Goal: Information Seeking & Learning: Learn about a topic

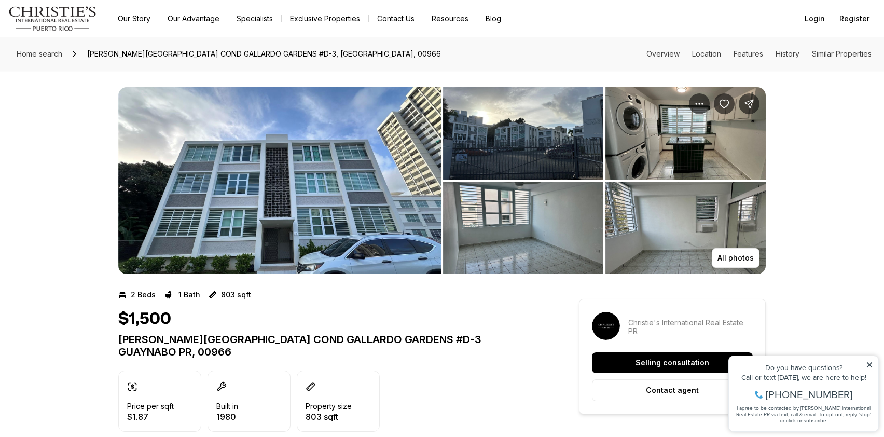
click at [358, 214] on img "View image gallery" at bounding box center [279, 180] width 323 height 187
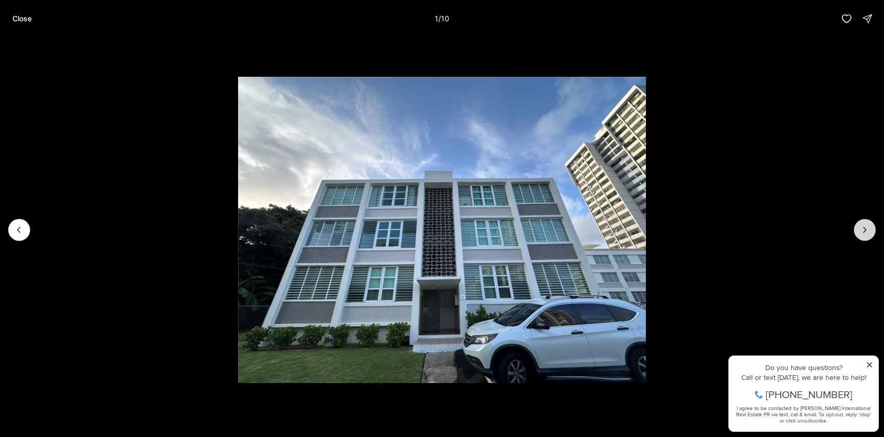
click at [861, 227] on icon "Next slide" at bounding box center [864, 230] width 10 height 10
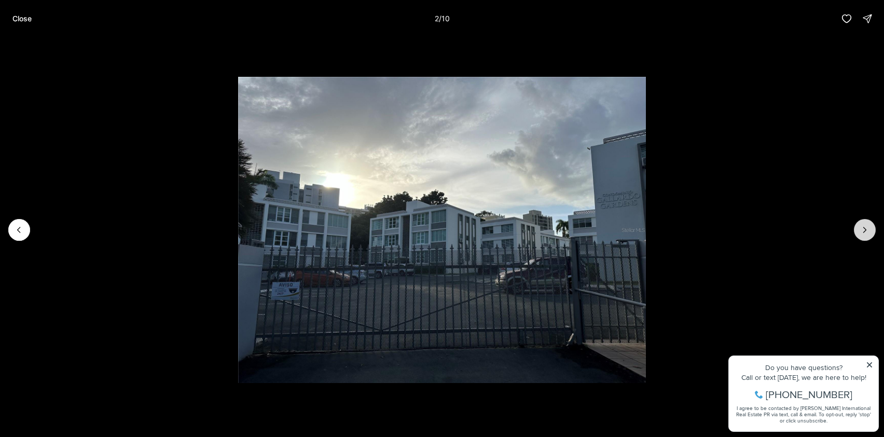
click at [861, 227] on icon "Next slide" at bounding box center [864, 230] width 10 height 10
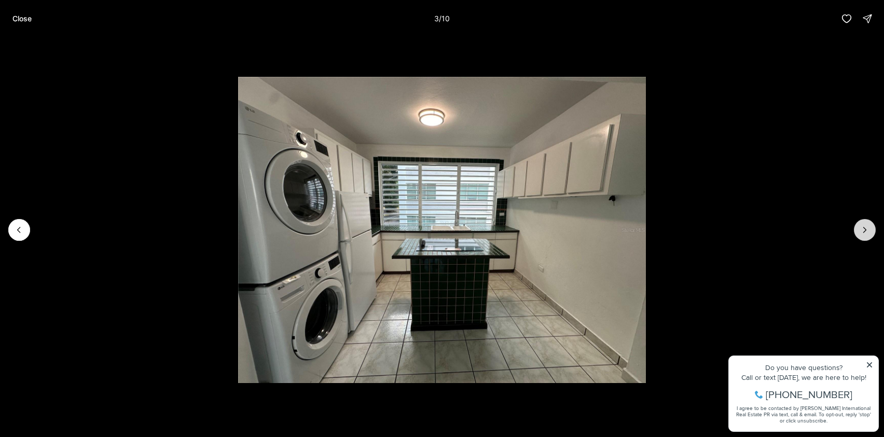
click at [861, 227] on icon "Next slide" at bounding box center [864, 230] width 10 height 10
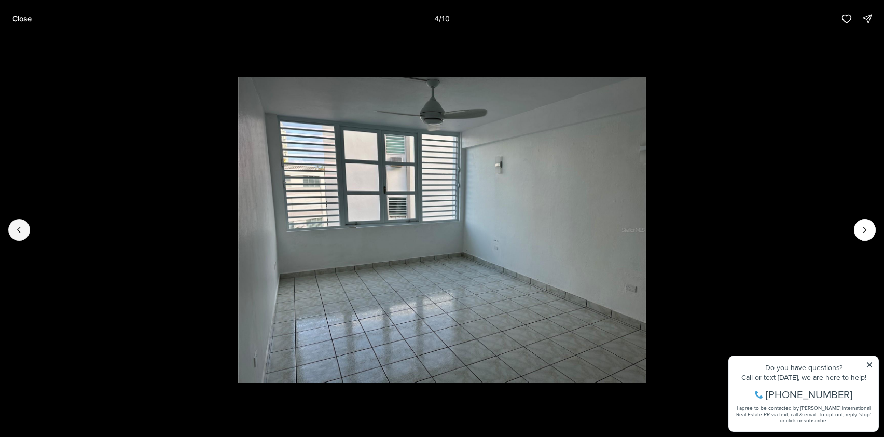
drag, startPoint x: 27, startPoint y: 225, endPoint x: 38, endPoint y: 224, distance: 10.9
click at [32, 224] on div at bounding box center [442, 229] width 884 height 385
click at [11, 239] on li "4 of 10" at bounding box center [442, 229] width 884 height 385
click at [16, 237] on button "Previous slide" at bounding box center [19, 230] width 22 height 22
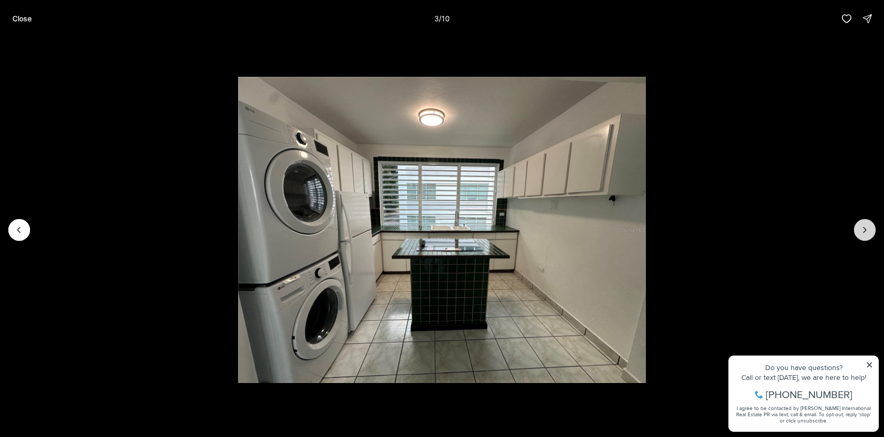
click at [866, 225] on icon "Next slide" at bounding box center [864, 230] width 10 height 10
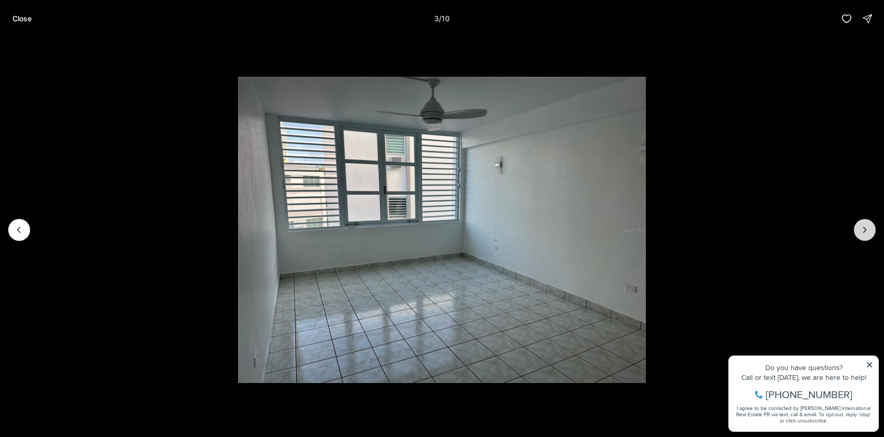
click at [866, 225] on icon "Next slide" at bounding box center [864, 230] width 10 height 10
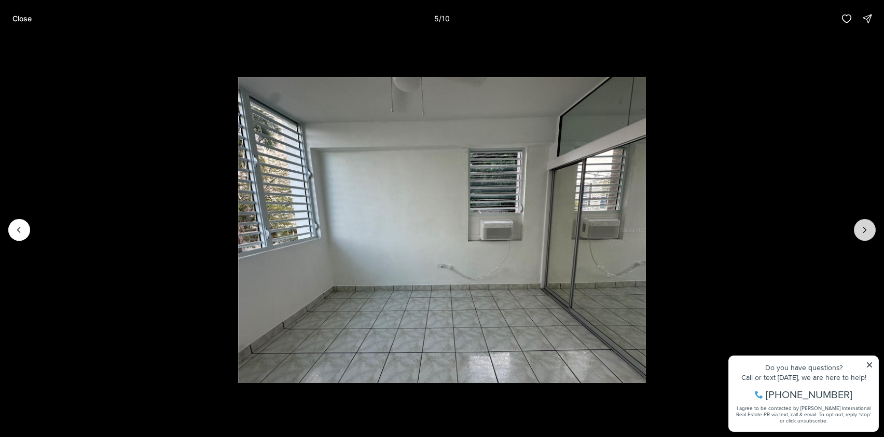
click at [866, 225] on icon "Next slide" at bounding box center [864, 230] width 10 height 10
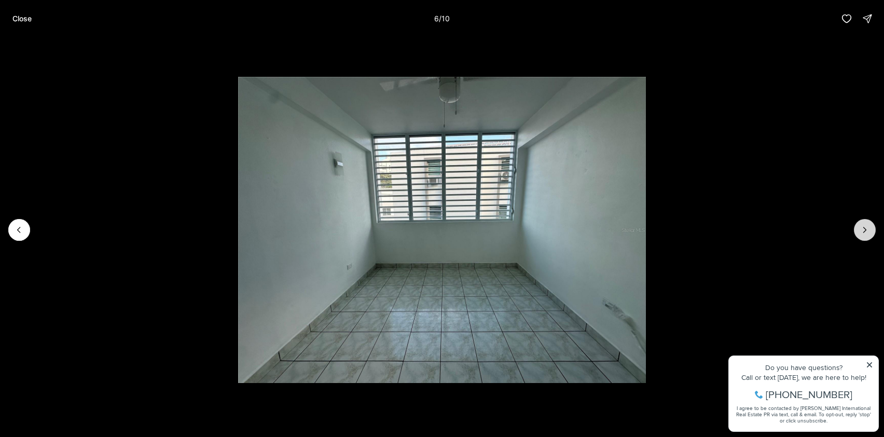
click at [867, 225] on icon "Next slide" at bounding box center [864, 230] width 10 height 10
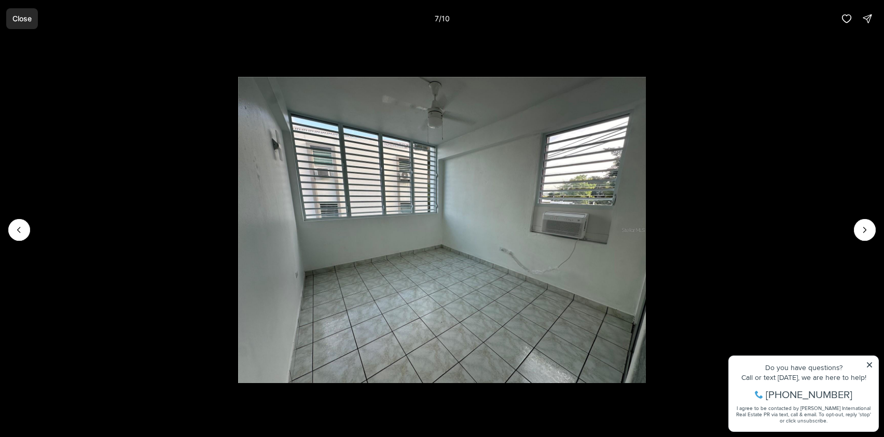
click at [21, 23] on button "Close" at bounding box center [22, 18] width 32 height 21
